Goal: Information Seeking & Learning: Learn about a topic

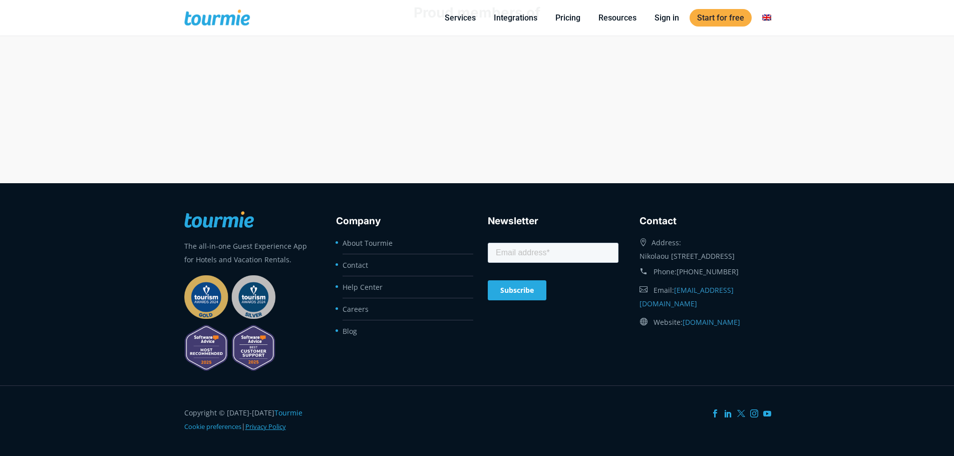
scroll to position [4303, 0]
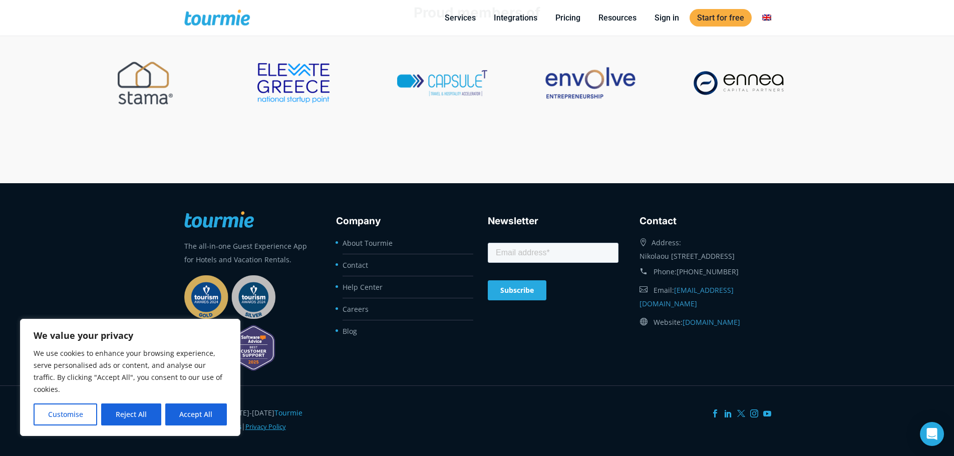
click at [270, 428] on link "Privacy Policy" at bounding box center [265, 426] width 41 height 9
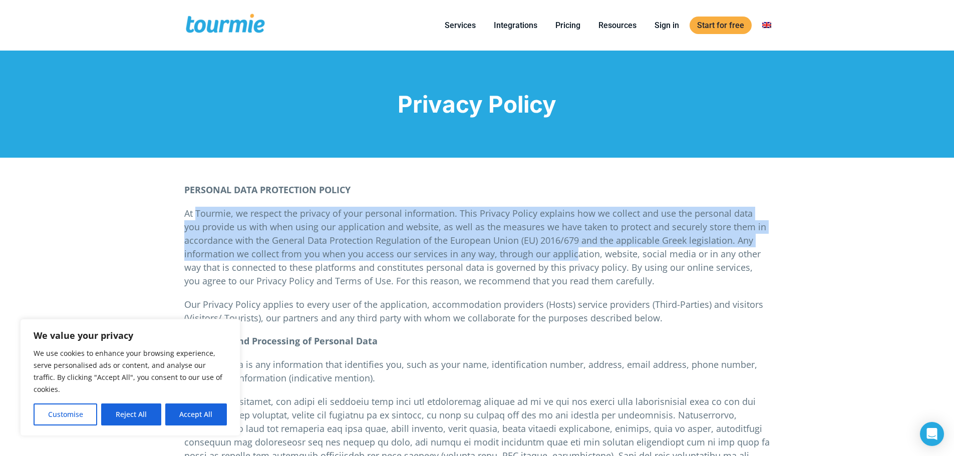
drag, startPoint x: 195, startPoint y: 213, endPoint x: 613, endPoint y: 275, distance: 422.4
click at [593, 262] on p "At Tourmie, we respect the privacy of your personal information. This Privacy P…" at bounding box center [477, 247] width 586 height 81
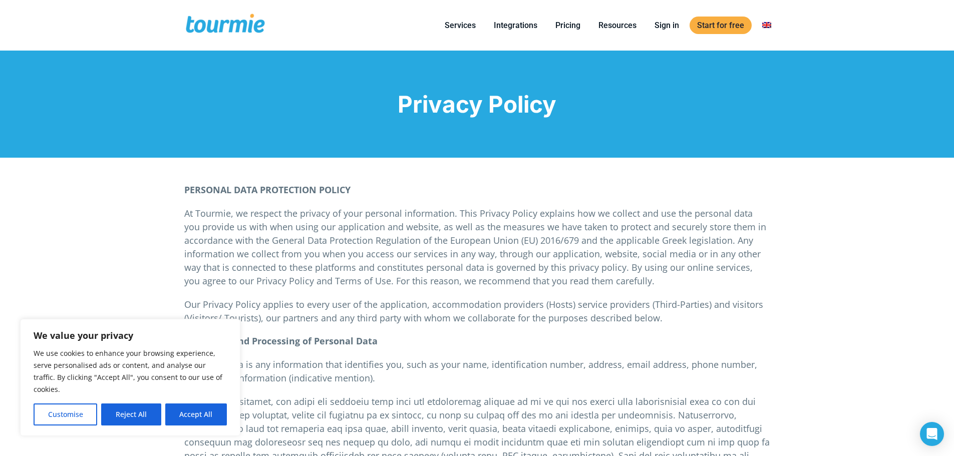
click at [195, 420] on button "Accept All" at bounding box center [196, 415] width 62 height 22
checkbox input "true"
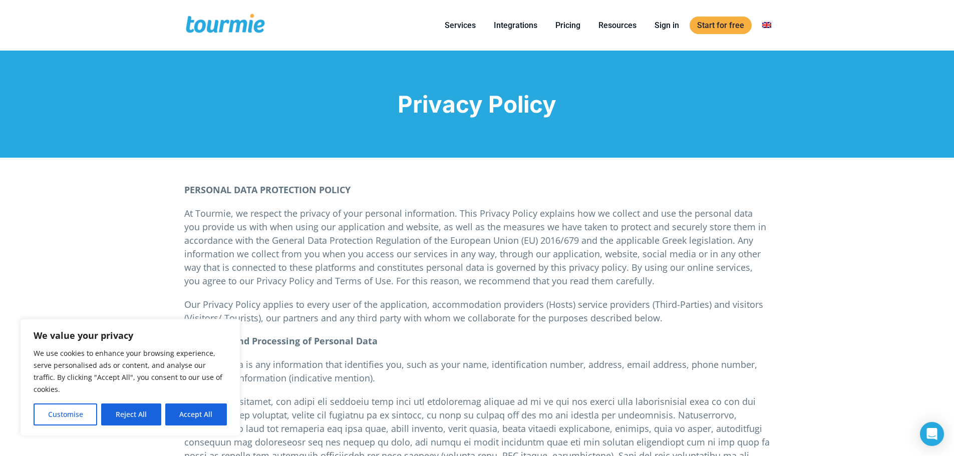
checkbox input "true"
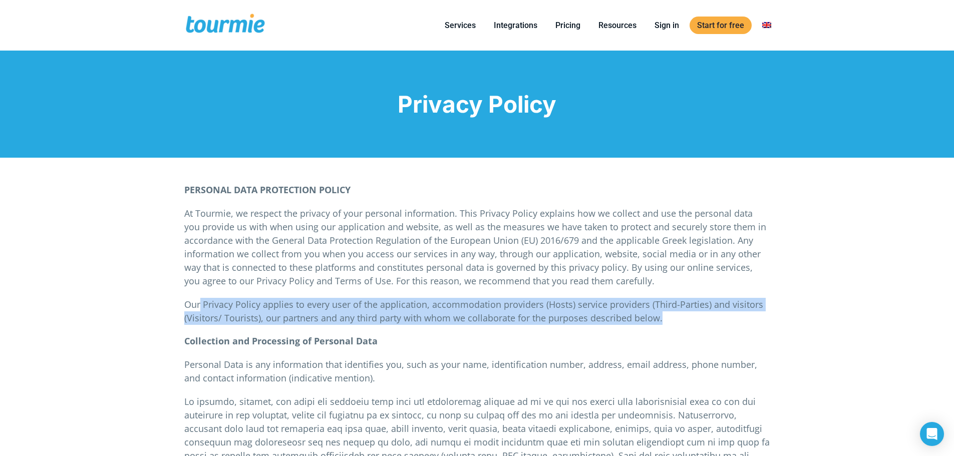
drag, startPoint x: 681, startPoint y: 320, endPoint x: 179, endPoint y: 299, distance: 502.4
